Goal: Transaction & Acquisition: Subscribe to service/newsletter

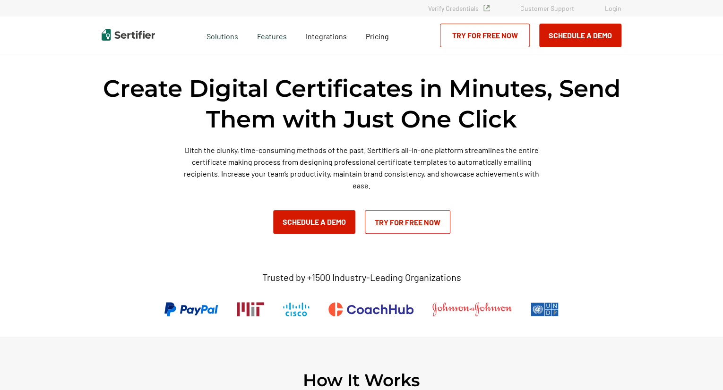
scroll to position [47, 0]
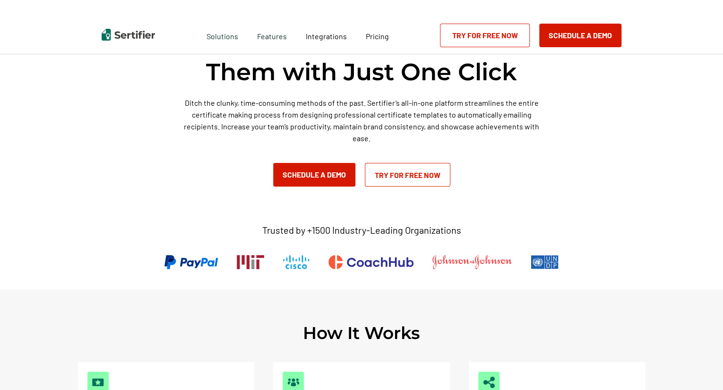
click at [378, 178] on link "Try for Free Now" at bounding box center [408, 175] width 86 height 24
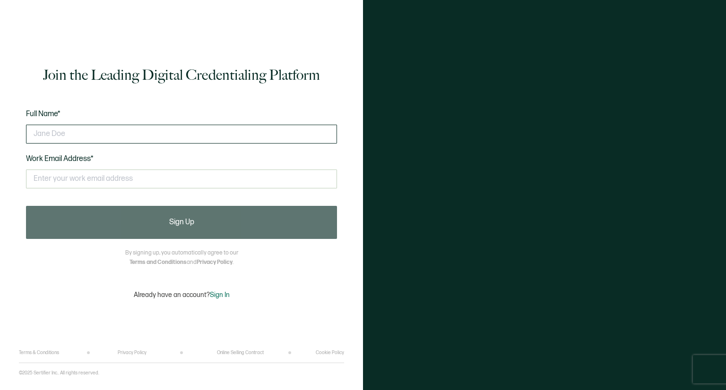
click at [208, 139] on input "text" at bounding box center [181, 134] width 311 height 19
type input "s"
type input "[PERSON_NAME]"
type input "[PERSON_NAME][EMAIL_ADDRESS][DOMAIN_NAME]"
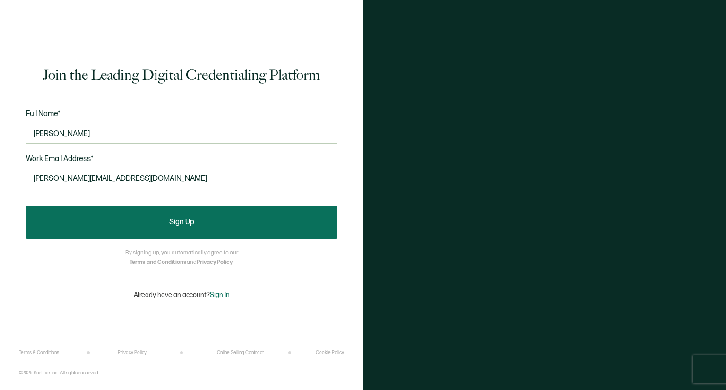
click at [238, 224] on button "Sign Up" at bounding box center [181, 222] width 311 height 33
